Goal: Find specific page/section: Find specific page/section

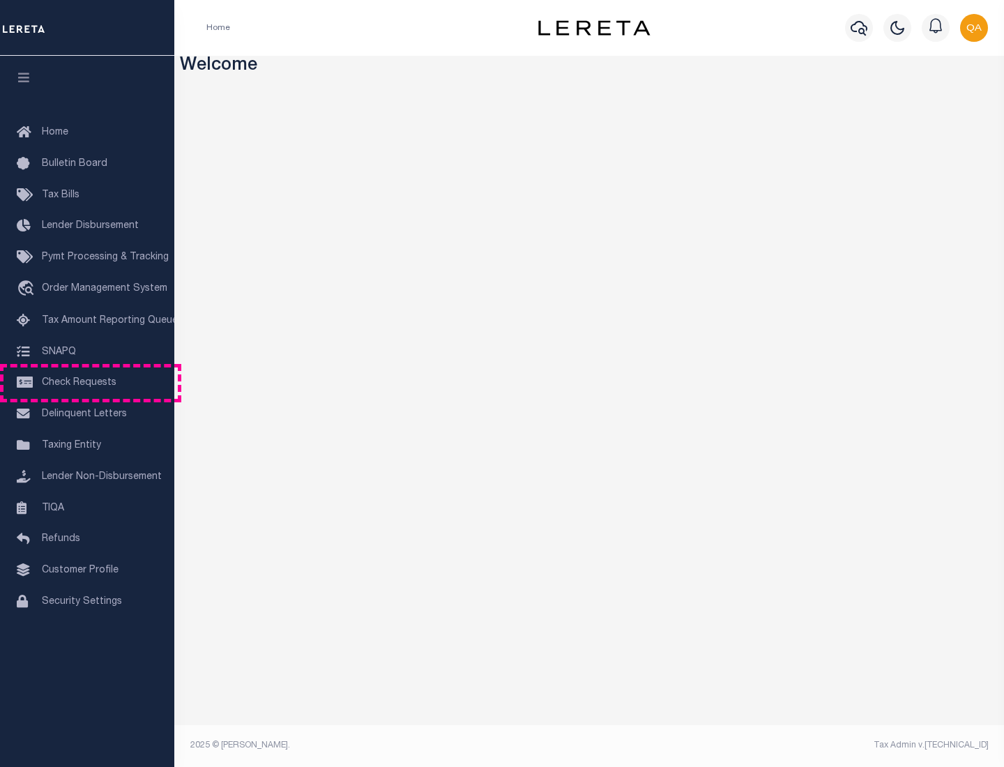
click at [87, 383] on span "Check Requests" at bounding box center [79, 383] width 75 height 10
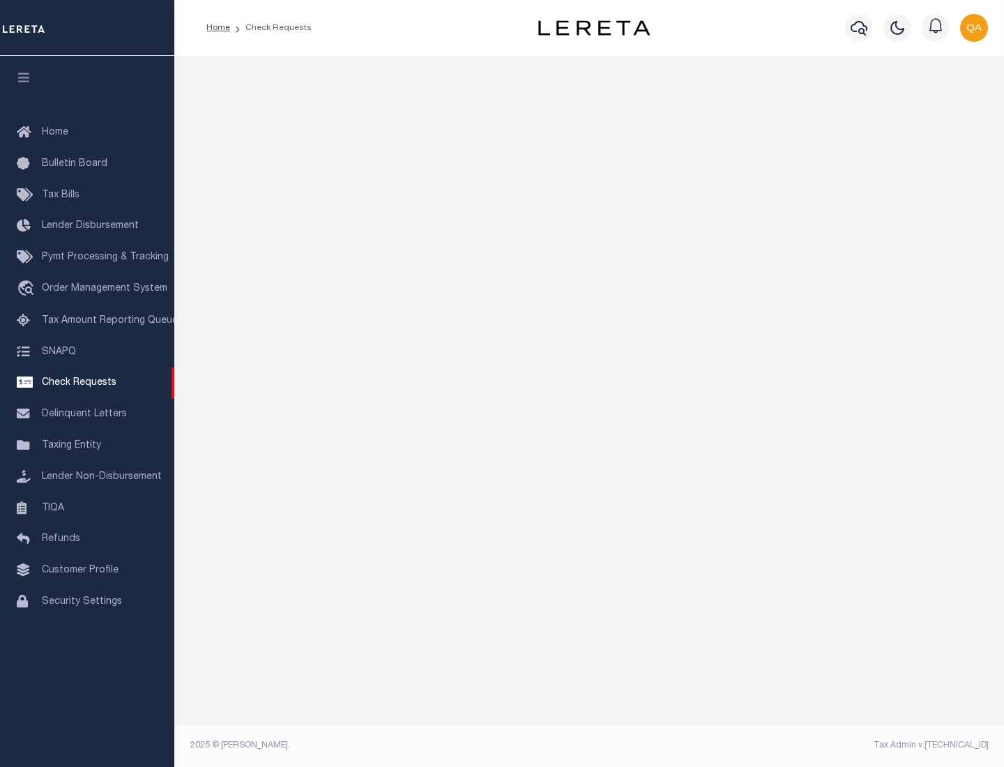
select select "50"
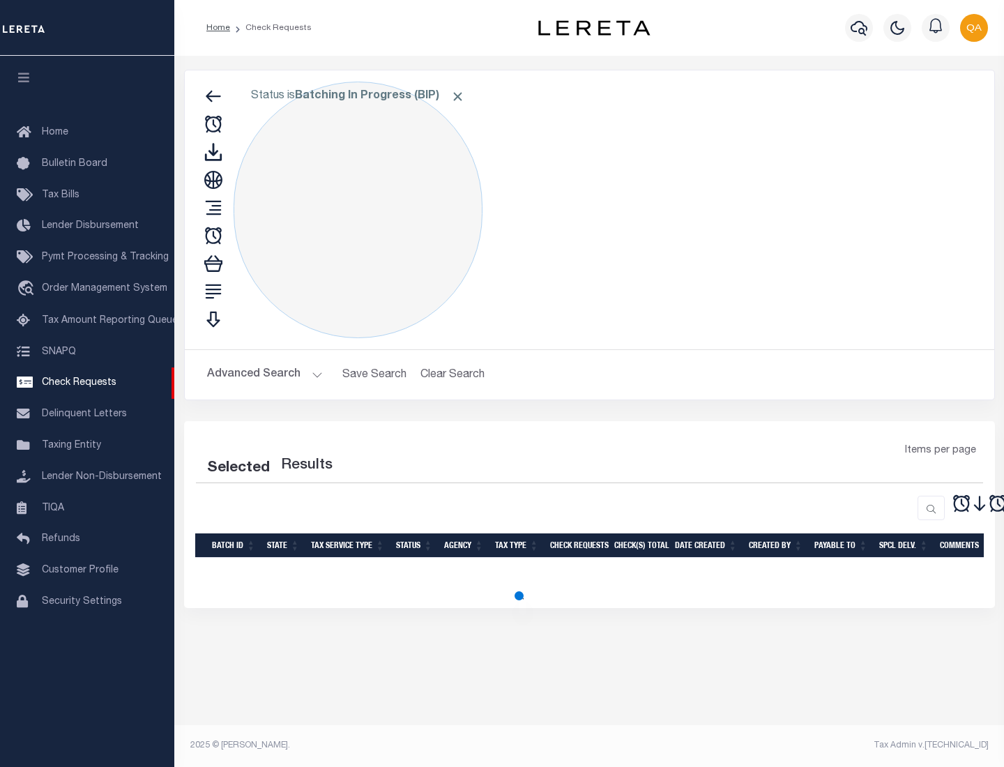
select select "50"
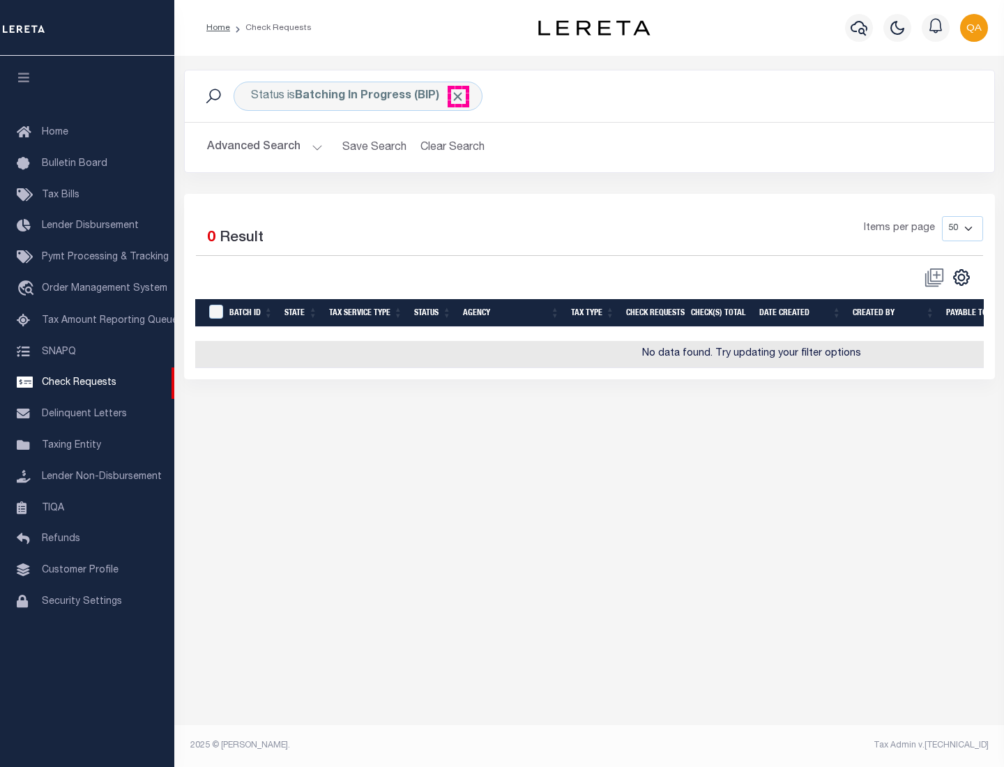
click at [458, 96] on span "Click to Remove" at bounding box center [457, 96] width 15 height 15
